Goal: Entertainment & Leisure: Consume media (video, audio)

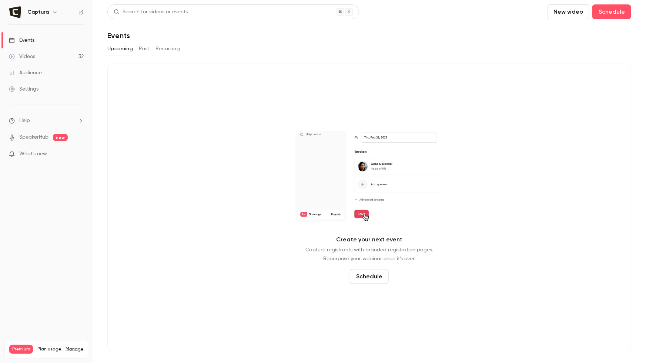
click at [38, 57] on link "Videos 32" at bounding box center [46, 56] width 93 height 16
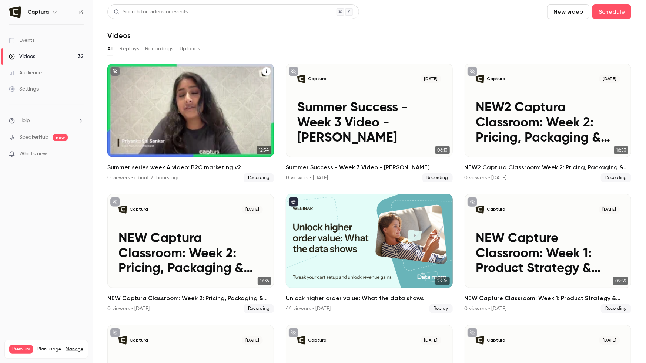
click at [213, 114] on p "Summer series week 4 video: B2C marketing v2" at bounding box center [190, 123] width 144 height 45
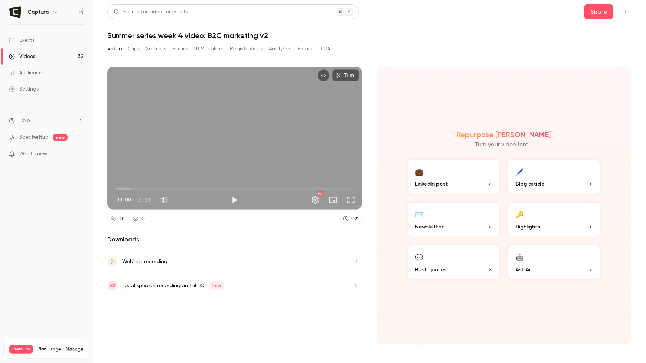
click at [128, 46] on button "Clips" at bounding box center [134, 49] width 12 height 12
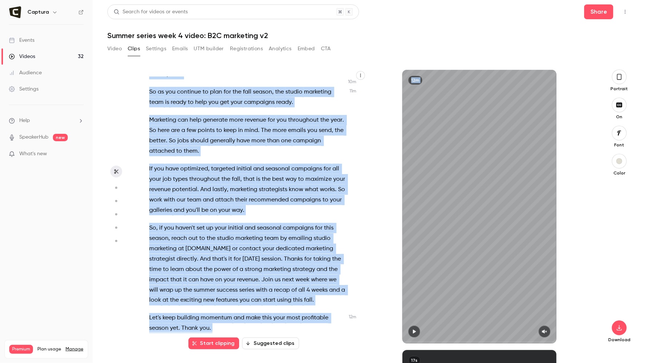
scroll to position [1931, 0]
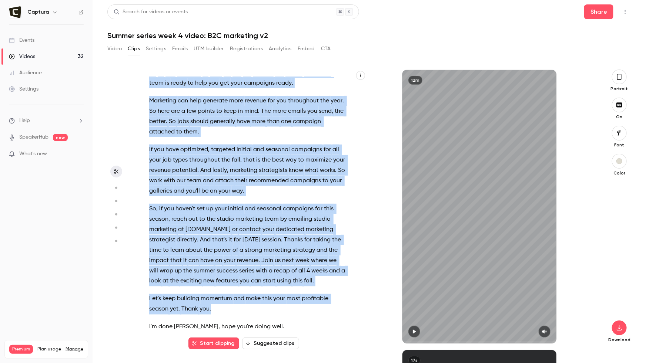
drag, startPoint x: 150, startPoint y: 149, endPoint x: 280, endPoint y: 308, distance: 204.5
click at [280, 308] on div "Yeah Do you want me out of here . OK , yeah , if you don't mind , I'm so sorry …" at bounding box center [251, 210] width 223 height 267
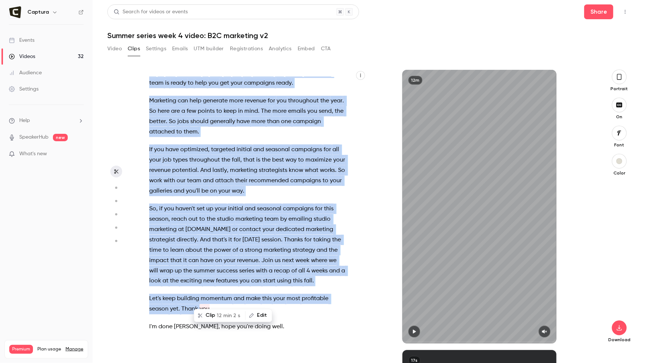
type input "****"
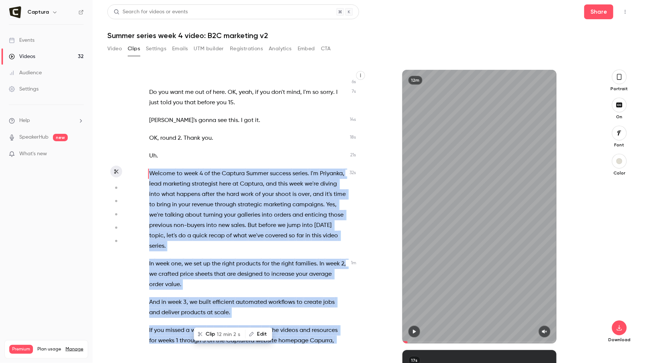
scroll to position [0, 0]
